Goal: Find specific page/section: Find specific page/section

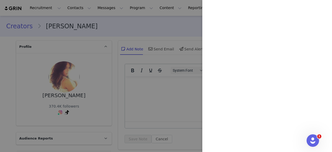
scroll to position [1496, 0]
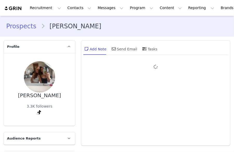
type input "+1 ([GEOGRAPHIC_DATA])"
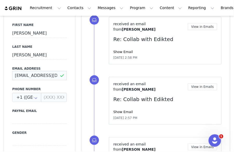
scroll to position [0, 7]
drag, startPoint x: 12, startPoint y: 75, endPoint x: 88, endPoint y: 76, distance: 75.7
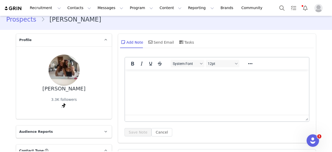
scroll to position [0, 0]
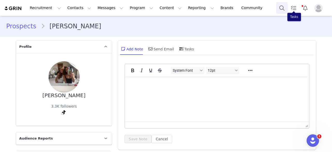
click at [233, 7] on button "Search" at bounding box center [281, 8] width 11 height 12
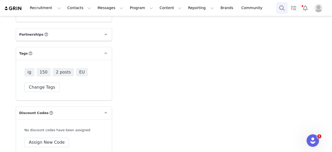
click at [282, 4] on button "Search" at bounding box center [281, 8] width 11 height 12
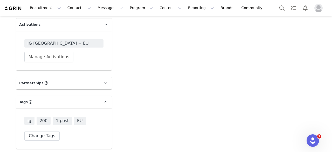
scroll to position [1455, 0]
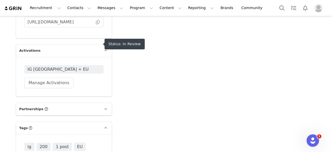
click at [59, 66] on span "IG UK + EU" at bounding box center [63, 69] width 73 height 6
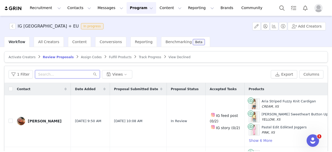
click at [53, 76] on input "text" at bounding box center [67, 74] width 65 height 8
paste input "lauetche1998@gmail.com"
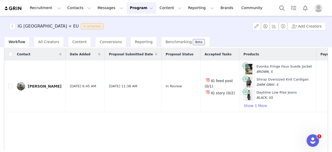
scroll to position [43, 0]
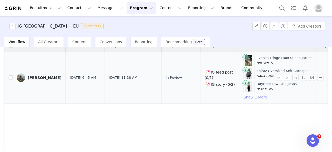
type input "lauetche1998@gmail.com"
click at [243, 96] on button "Show 1 More" at bounding box center [255, 97] width 24 height 6
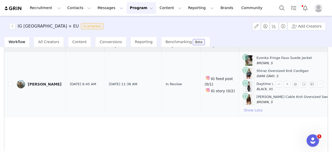
scroll to position [0, 0]
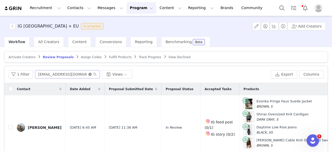
click at [89, 73] on icon "icon: close-circle" at bounding box center [89, 74] width 3 height 3
click at [76, 72] on input "text" at bounding box center [67, 74] width 65 height 8
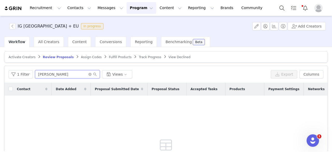
type input "[PERSON_NAME]"
click at [88, 73] on icon "icon: close-circle" at bounding box center [89, 74] width 3 height 3
click at [74, 74] on input "text" at bounding box center [67, 74] width 65 height 8
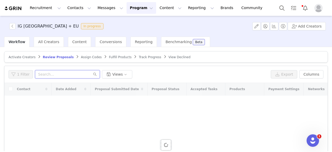
paste input "[EMAIL_ADDRESS][DOMAIN_NAME]"
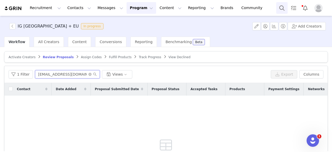
type input "[EMAIL_ADDRESS][DOMAIN_NAME]"
click at [281, 11] on button "Search" at bounding box center [281, 8] width 11 height 12
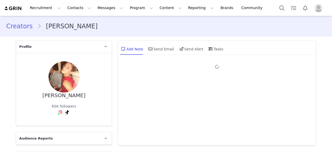
type input "+1 ([GEOGRAPHIC_DATA])"
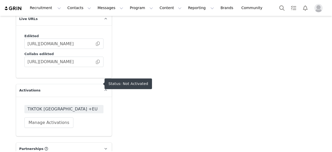
click at [69, 106] on span "TIKTOK [GEOGRAPHIC_DATA] +EU" at bounding box center [63, 109] width 73 height 6
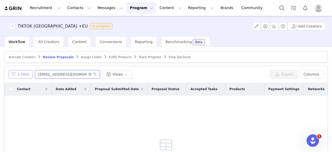
drag, startPoint x: 77, startPoint y: 74, endPoint x: 18, endPoint y: 74, distance: 59.4
click at [18, 74] on div "1 Filter [EMAIL_ADDRESS][DOMAIN_NAME] Views" at bounding box center [139, 74] width 260 height 8
paste input "[EMAIL_ADDRESS]"
type input "[EMAIL_ADDRESS][DOMAIN_NAME]"
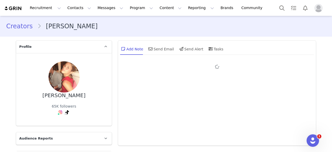
type input "+1 ([GEOGRAPHIC_DATA])"
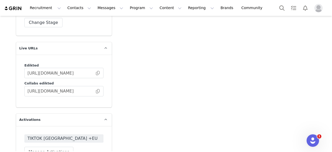
scroll to position [1389, 0]
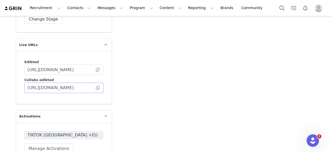
click at [97, 88] on span at bounding box center [97, 88] width 5 height 0
